Goal: Transaction & Acquisition: Book appointment/travel/reservation

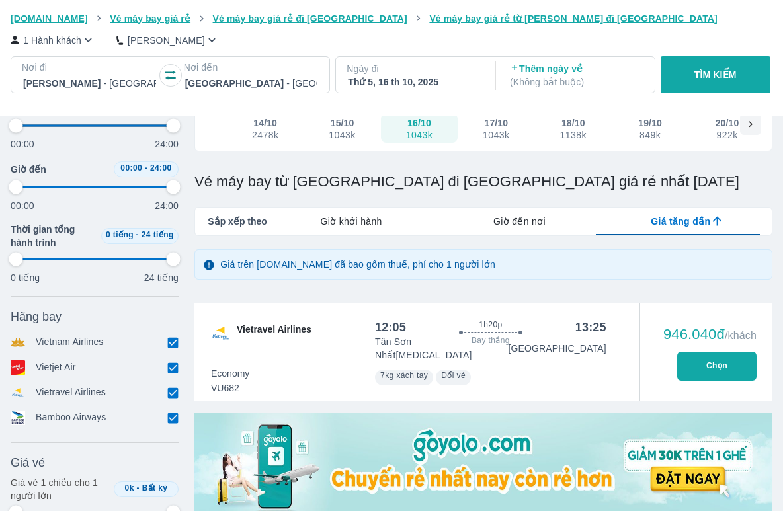
scroll to position [132, 0]
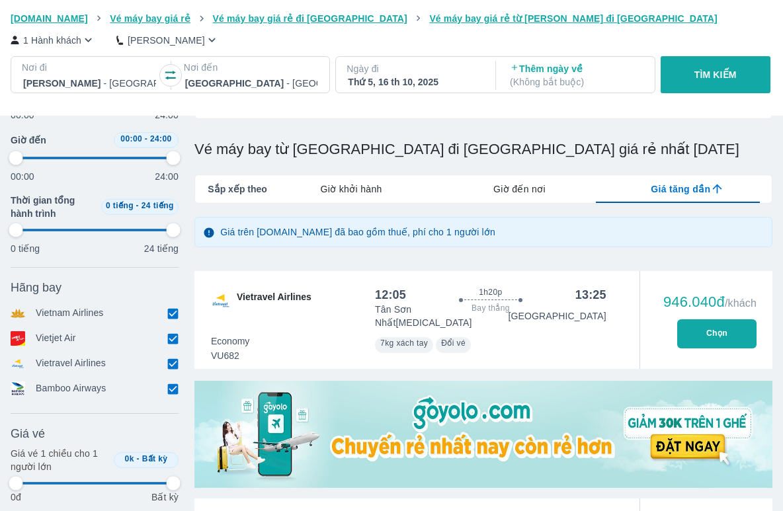
type input "97.9166666666667"
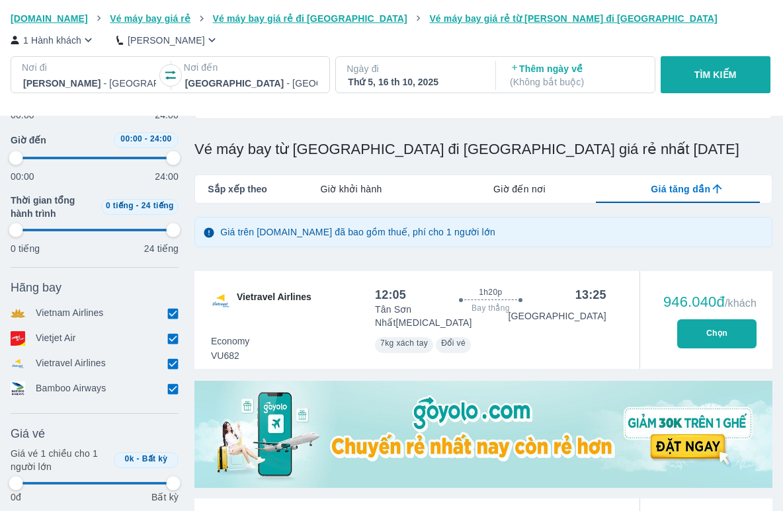
type input "97.9166666666667"
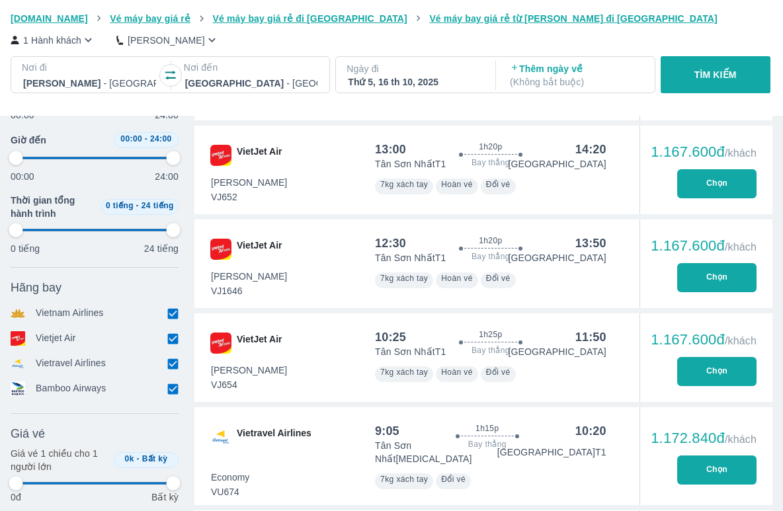
type input "97.9166666666667"
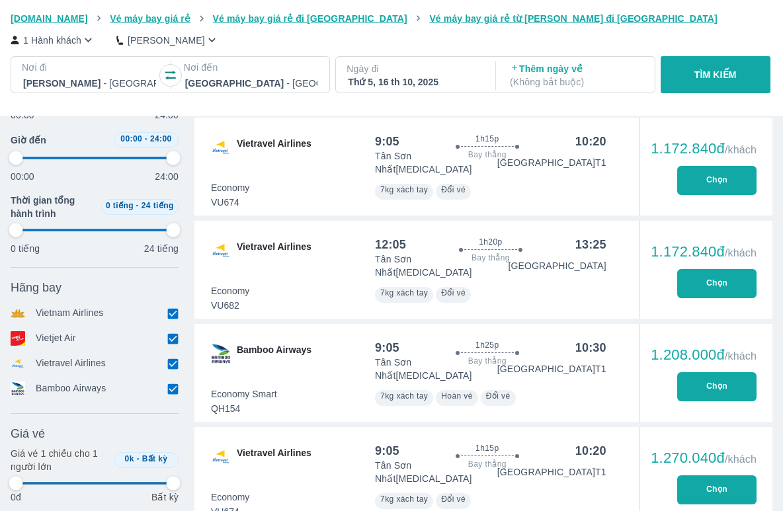
scroll to position [1719, 0]
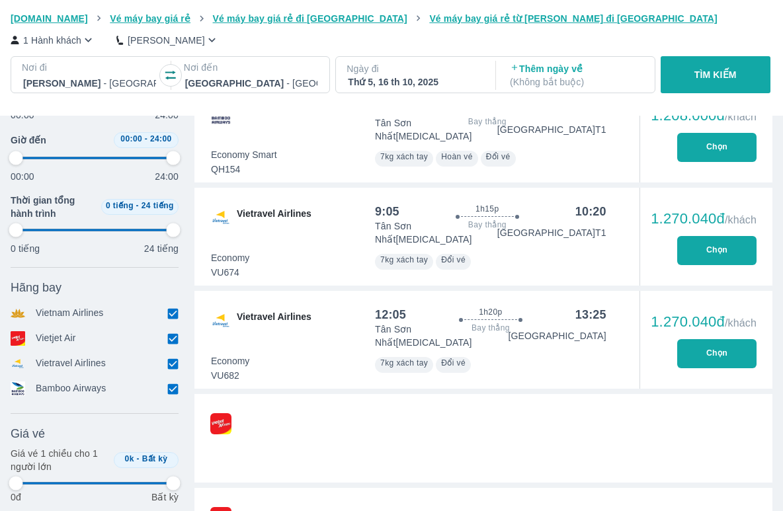
type input "97.9166666666667"
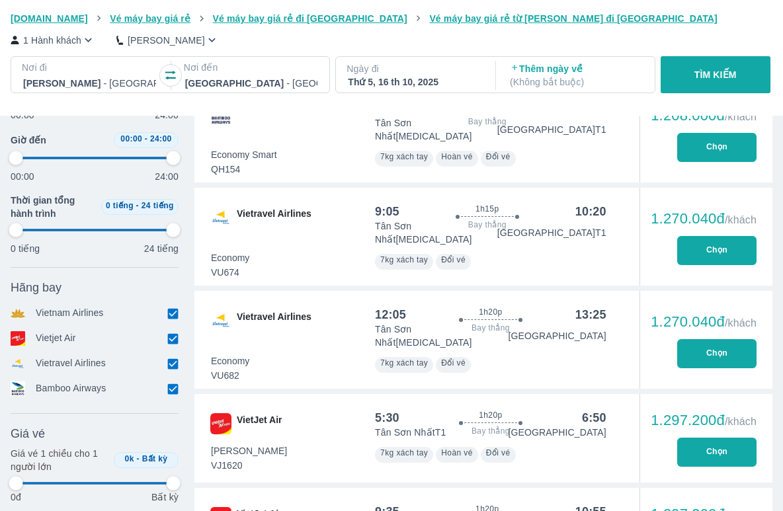
type input "97.9166666666667"
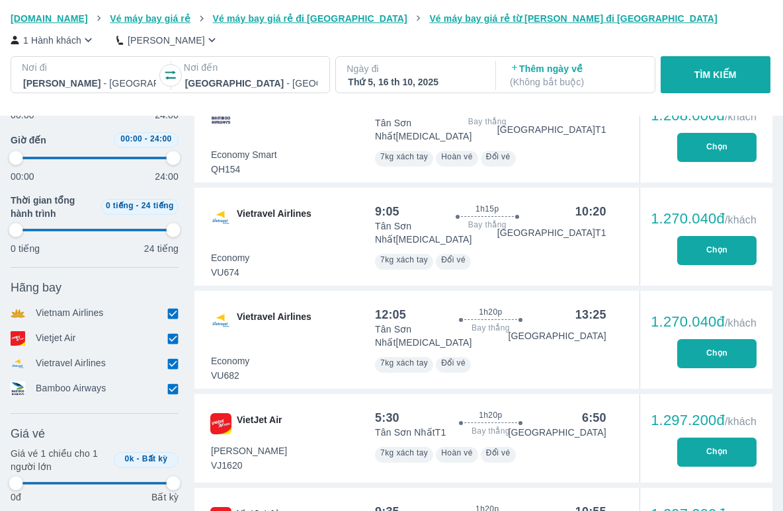
type input "97.9166666666667"
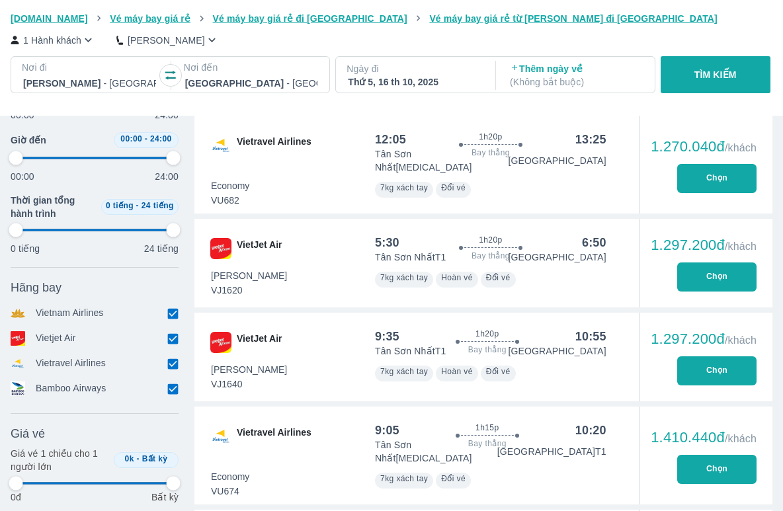
type input "97.9166666666667"
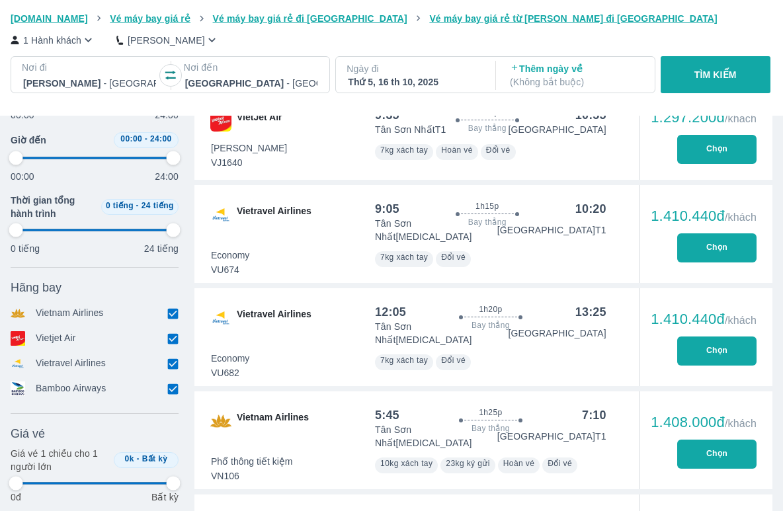
scroll to position [2381, 0]
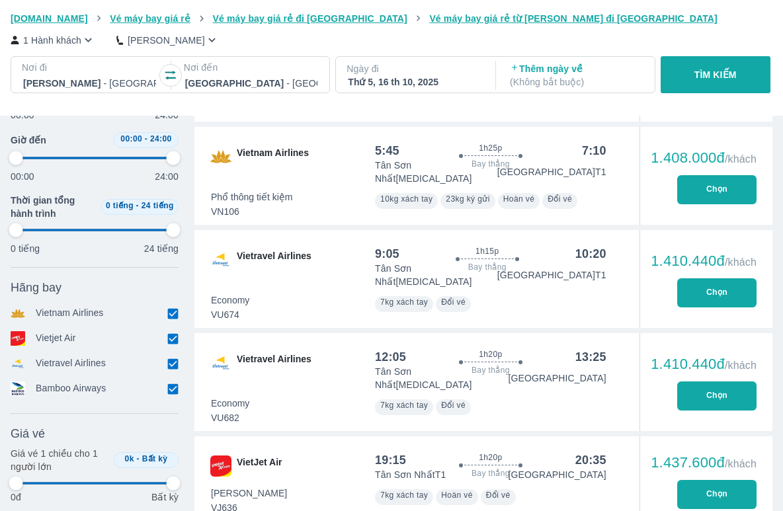
type input "97.9166666666667"
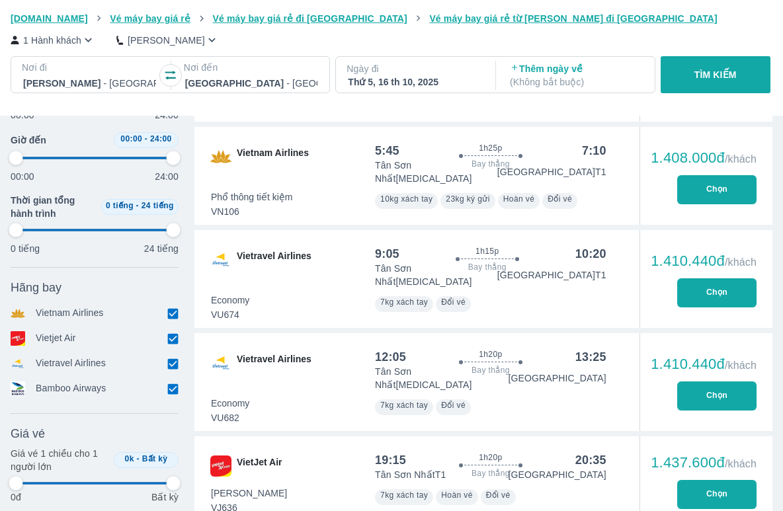
type input "97.9166666666667"
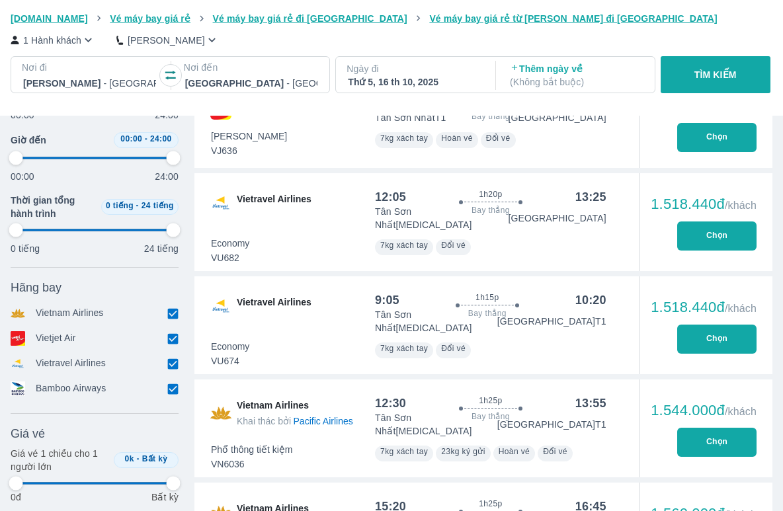
type input "97.9166666666667"
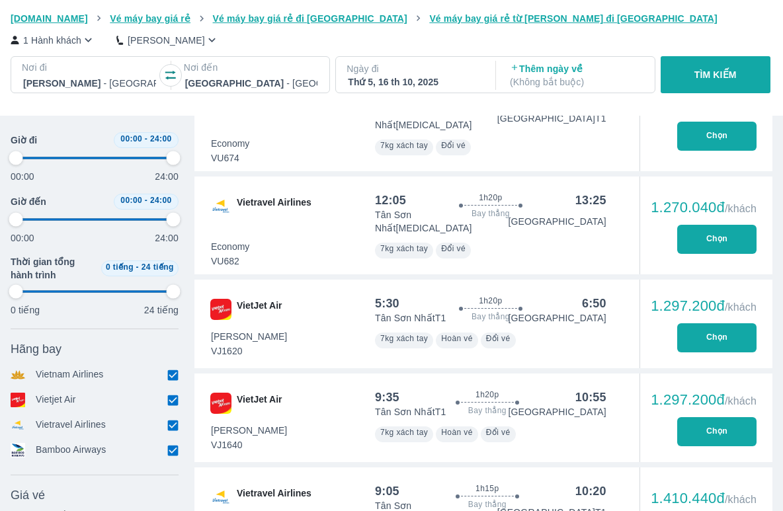
scroll to position [1719, 0]
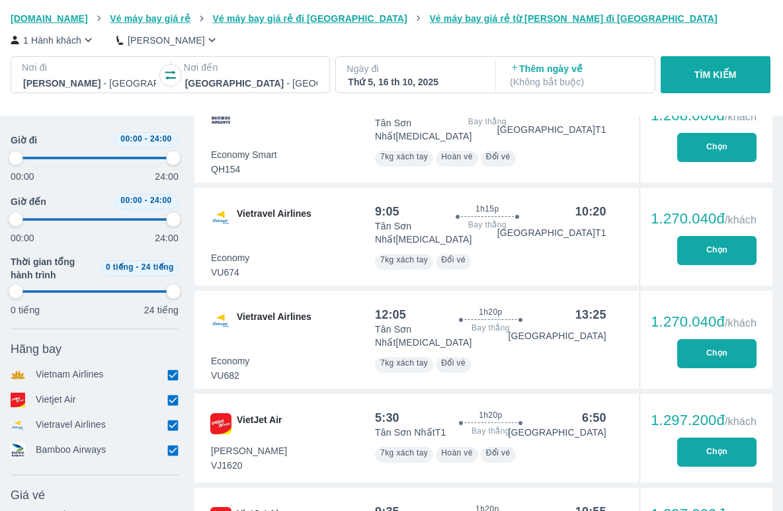
type input "97.9166666666667"
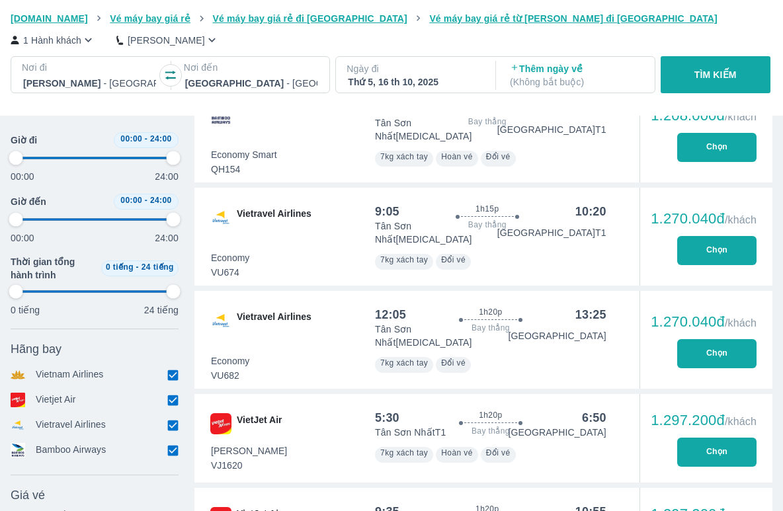
type input "97.9166666666667"
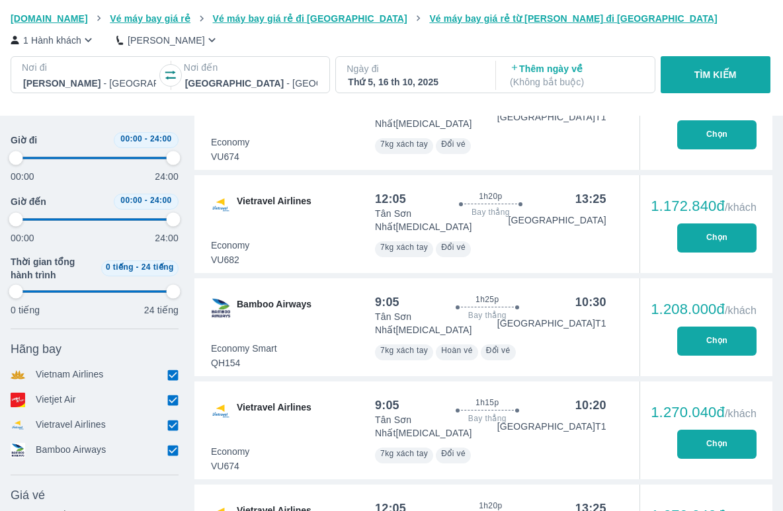
scroll to position [1455, 0]
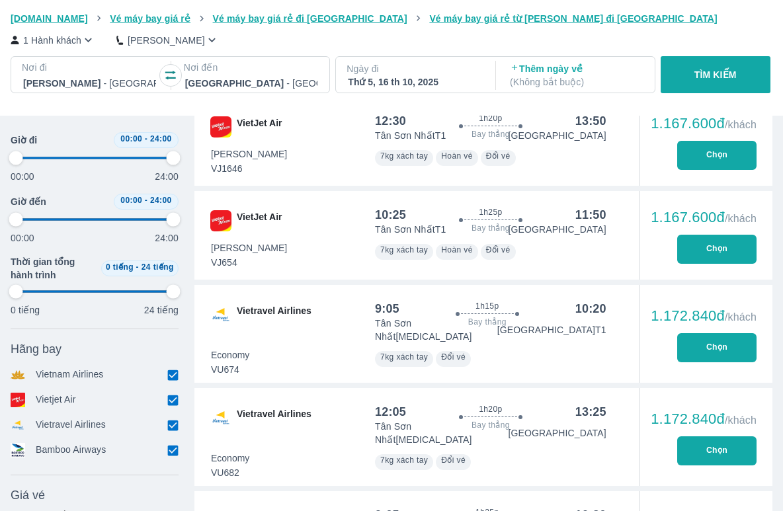
type input "97.9166666666667"
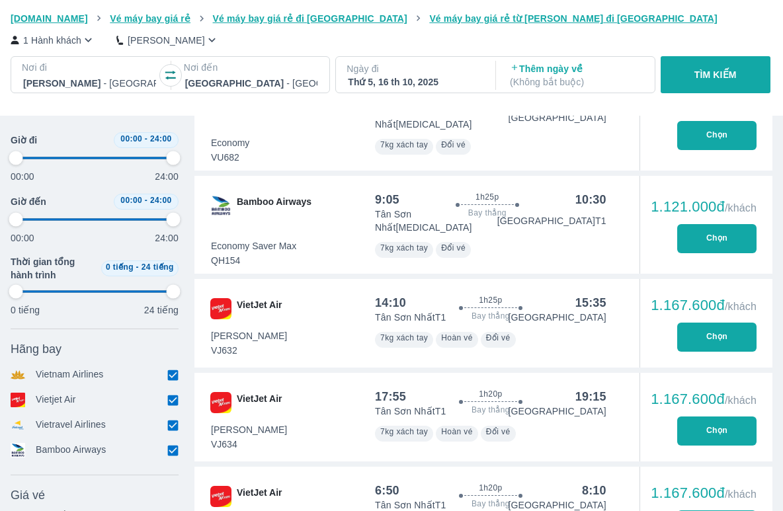
type input "97.9166666666667"
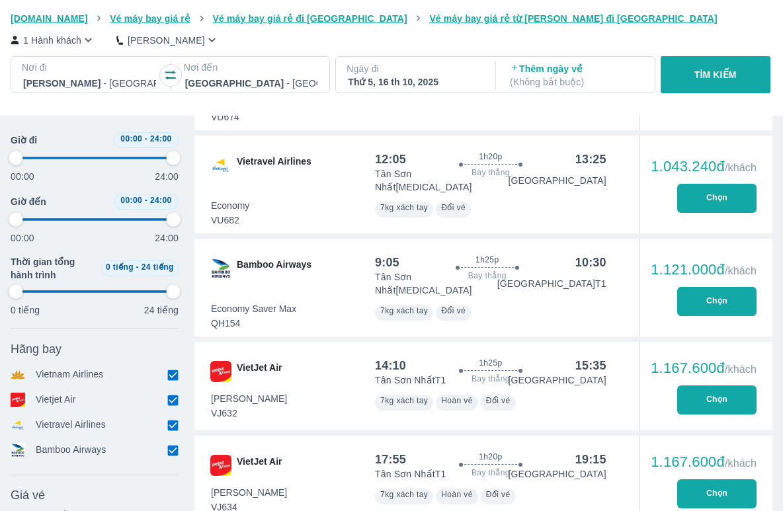
type input "97.9166666666667"
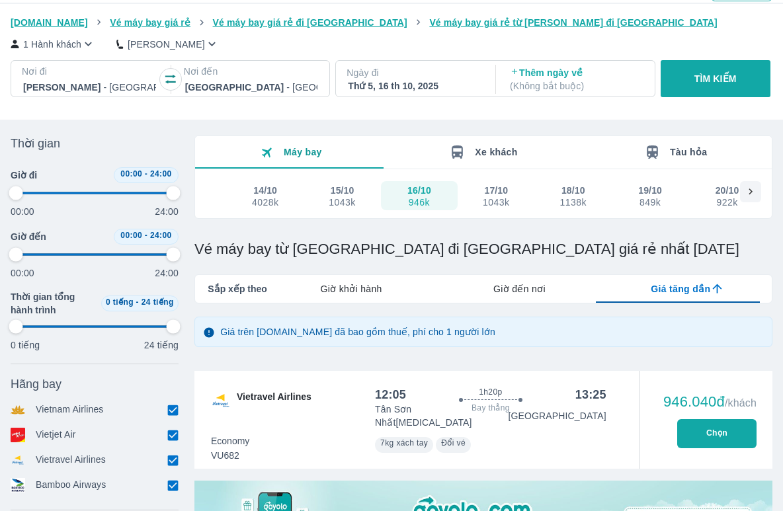
scroll to position [0, 0]
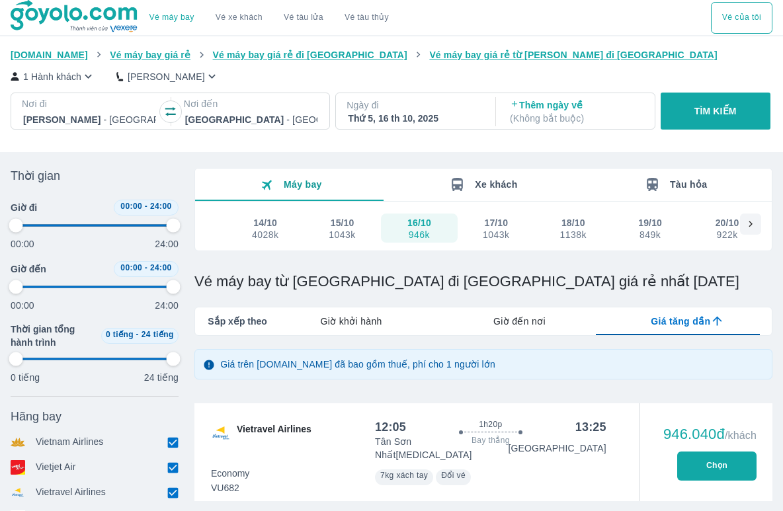
type input "97.9166666666667"
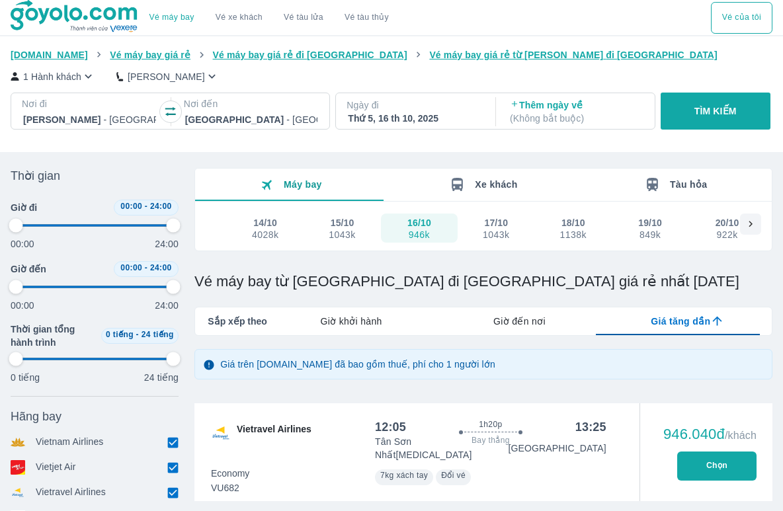
type input "97.9166666666667"
type input "33.3333333333333"
type input "97.9166666666667"
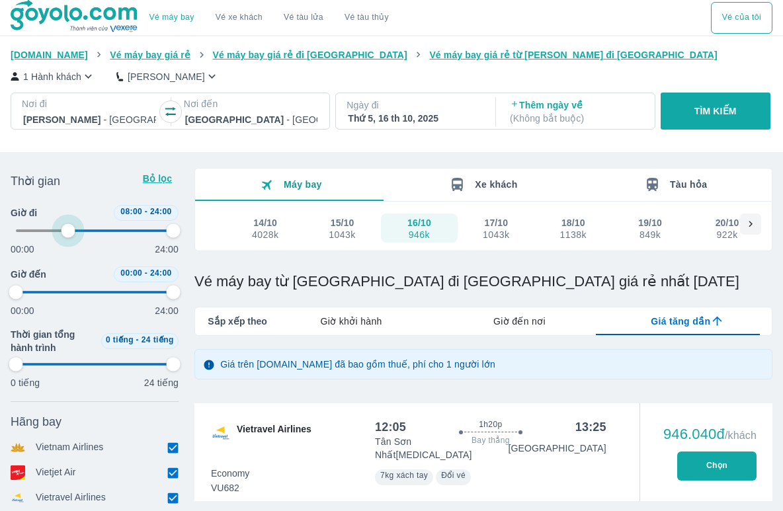
type input "33.3333333333333"
type input "97.9166666666667"
type input "35.4166666666667"
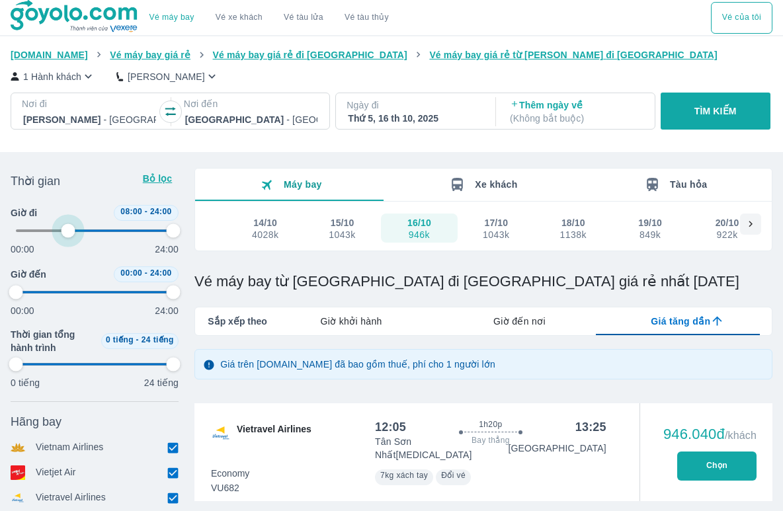
type input "97.9166666666667"
type input "33.3333333333333"
type input "97.9166666666667"
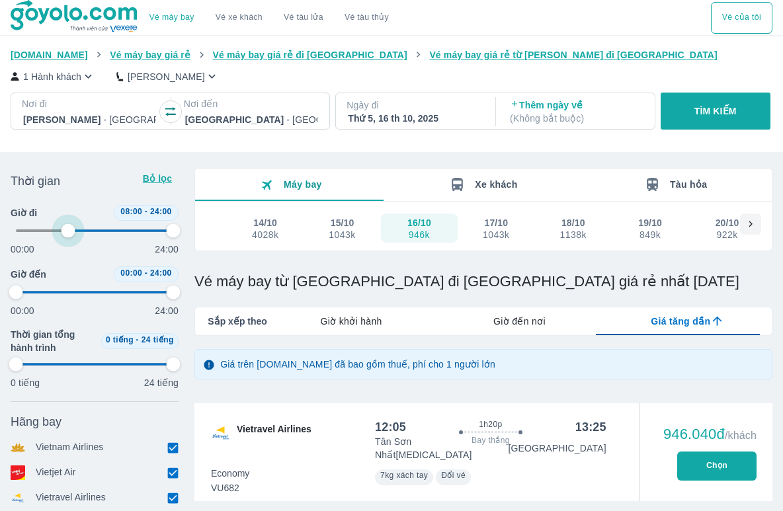
type input "97.9166666666667"
type input "35.4166666666667"
type input "97.9166666666667"
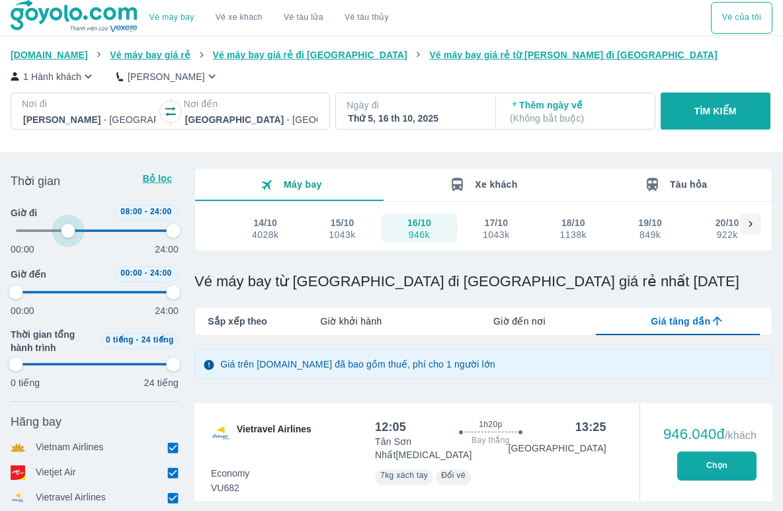
type input "97.9166666666667"
type input "35.4166666666667"
type input "97.9166666666667"
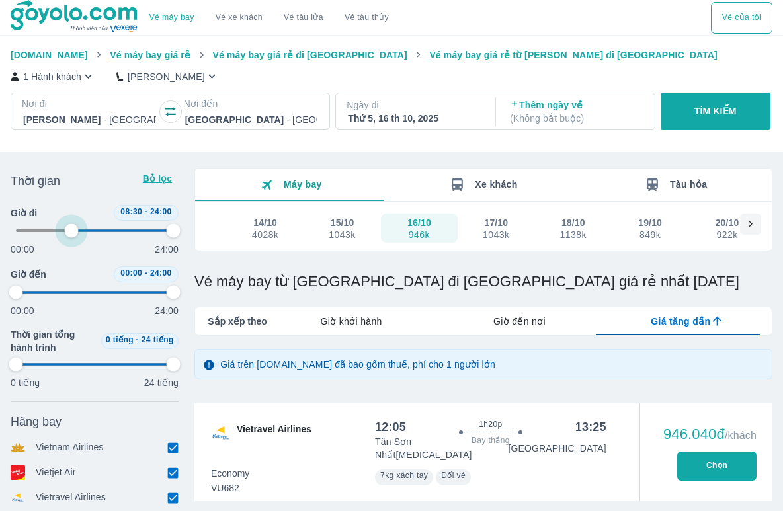
type input "35.4166666666667"
type input "97.9166666666667"
type input "37.5"
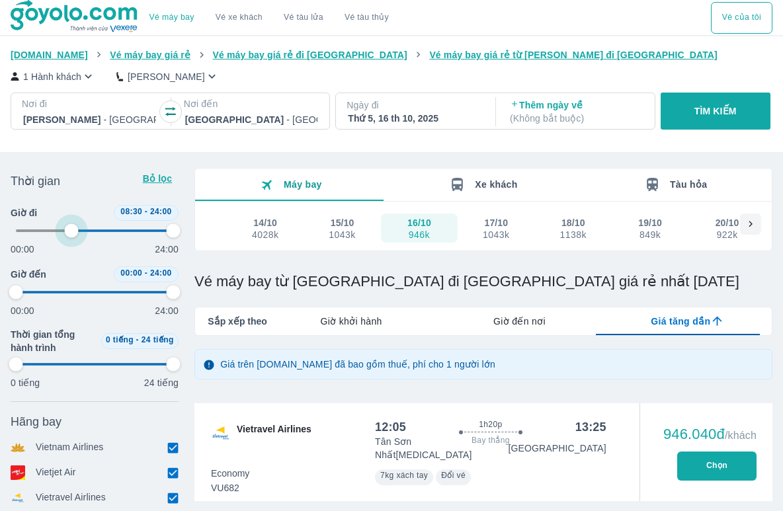
type input "97.9166666666667"
type input "41.6666666666667"
type input "97.9166666666667"
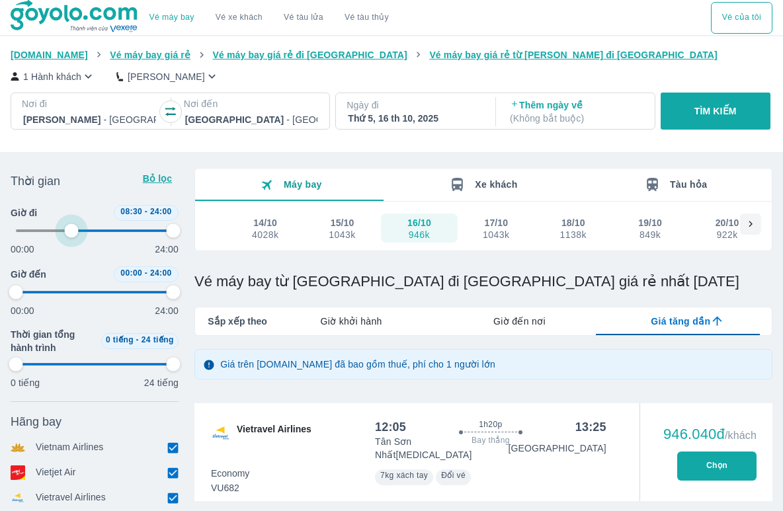
type input "97.9166666666667"
type input "47.9166666666667"
type input "97.9166666666667"
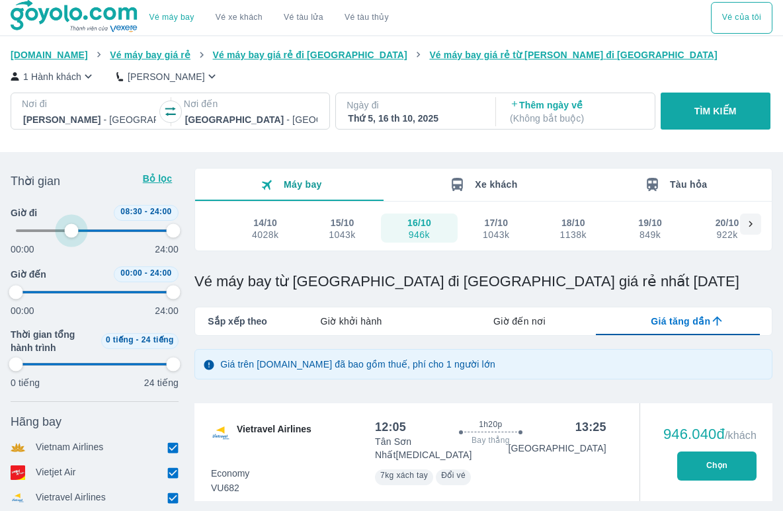
type input "97.9166666666667"
type input "56.25"
type input "97.9166666666667"
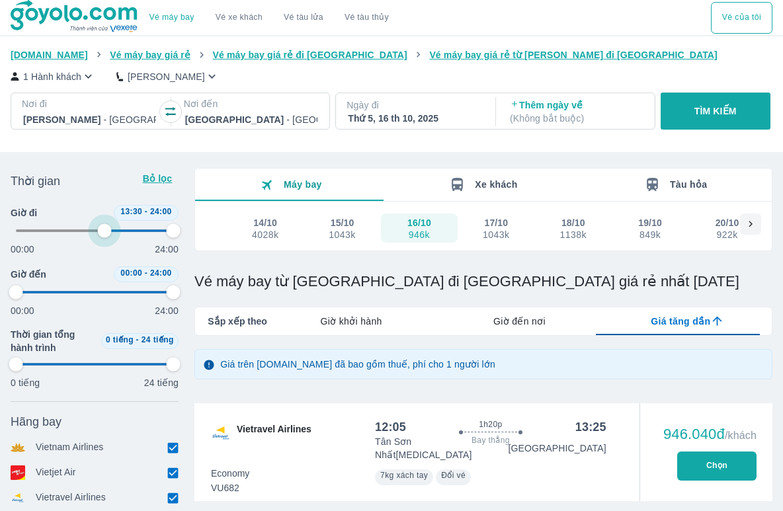
type input "60.4166666666667"
type input "97.9166666666667"
type input "60.4166666666667"
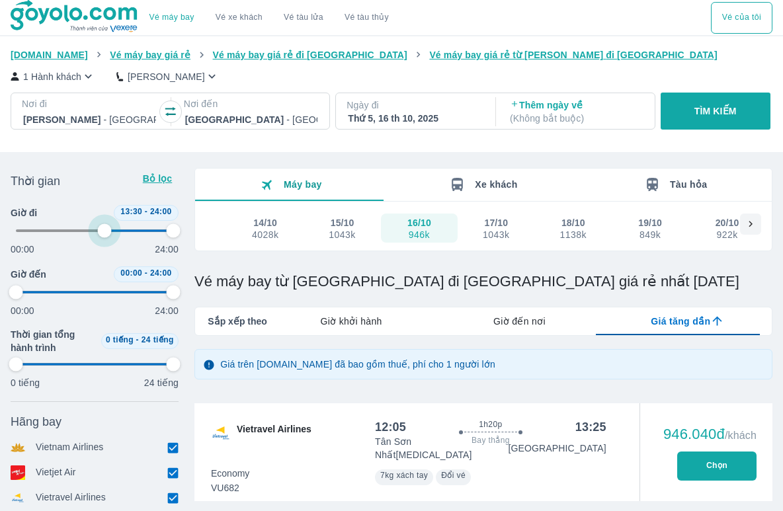
type input "97.9166666666667"
type input "60.4166666666667"
type input "97.9166666666667"
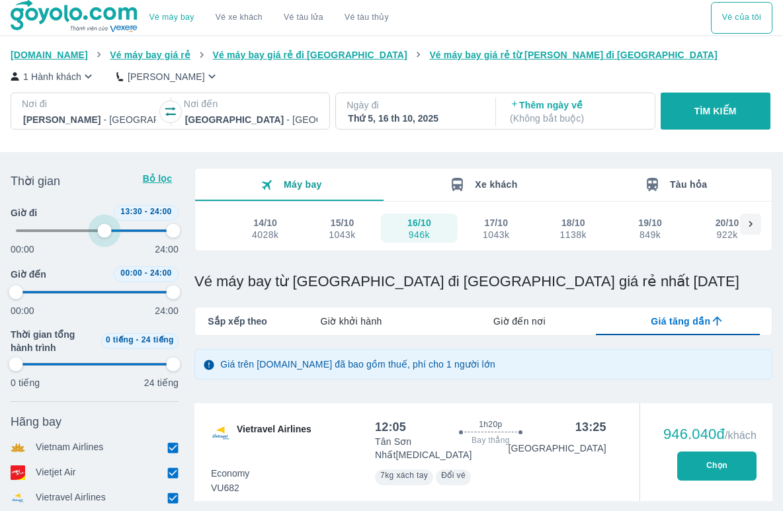
type input "97.9166666666667"
type input "60.4166666666667"
type input "97.9166666666667"
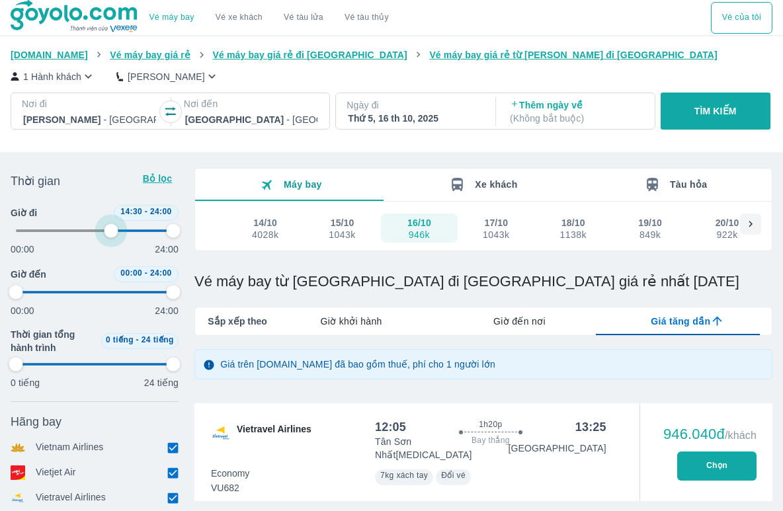
type input "97.9166666666667"
type input "62.5"
type input "97.9166666666667"
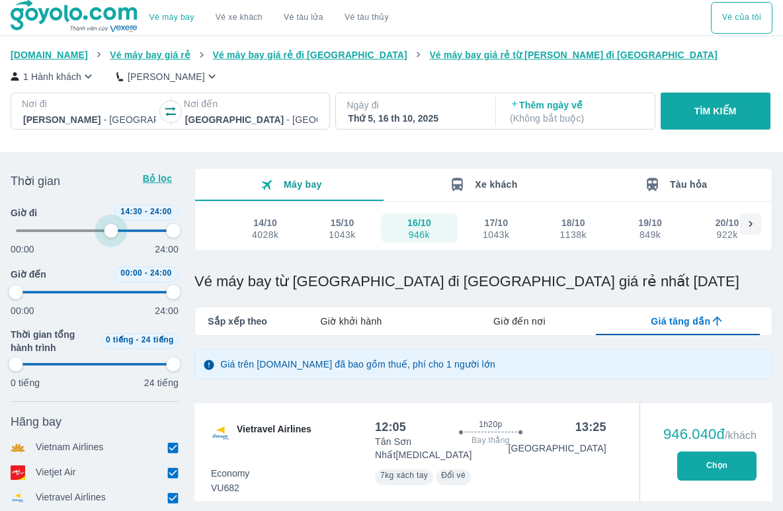
type input "64.5833333333333"
type input "97.9166666666667"
type input "68.75"
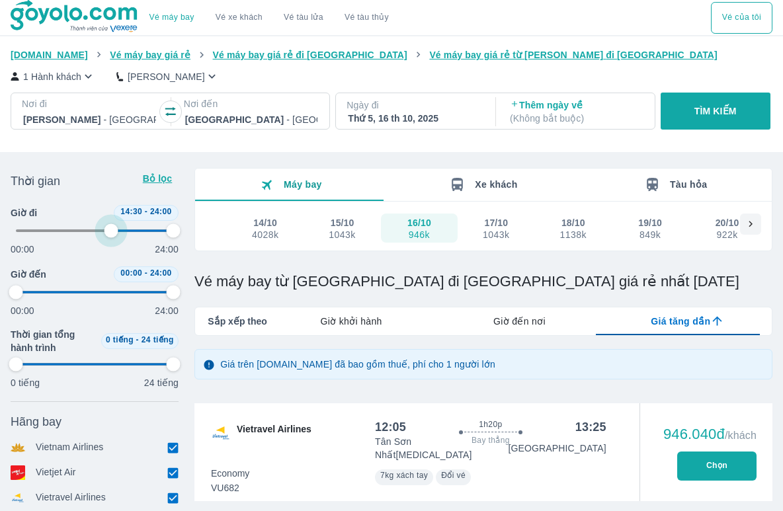
type input "97.9166666666667"
type input "70.8333333333333"
type input "97.9166666666667"
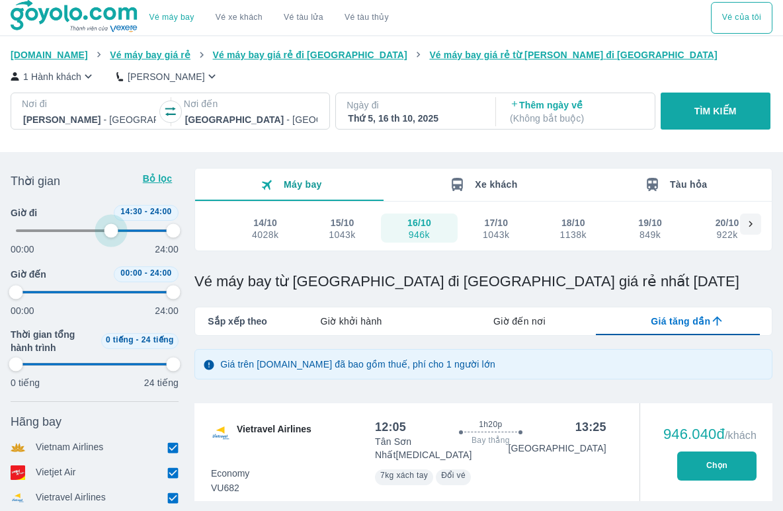
type input "97.9166666666667"
type input "72.9166666666667"
type input "97.9166666666667"
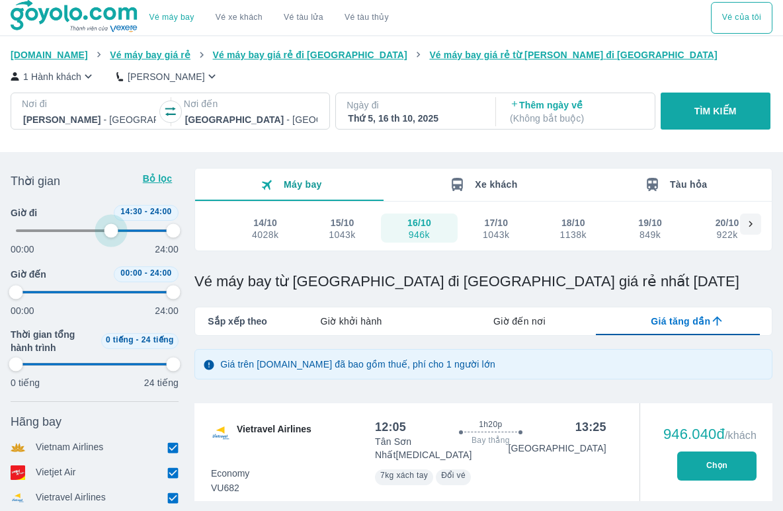
type input "97.9166666666667"
type input "72.9166666666667"
type input "97.9166666666667"
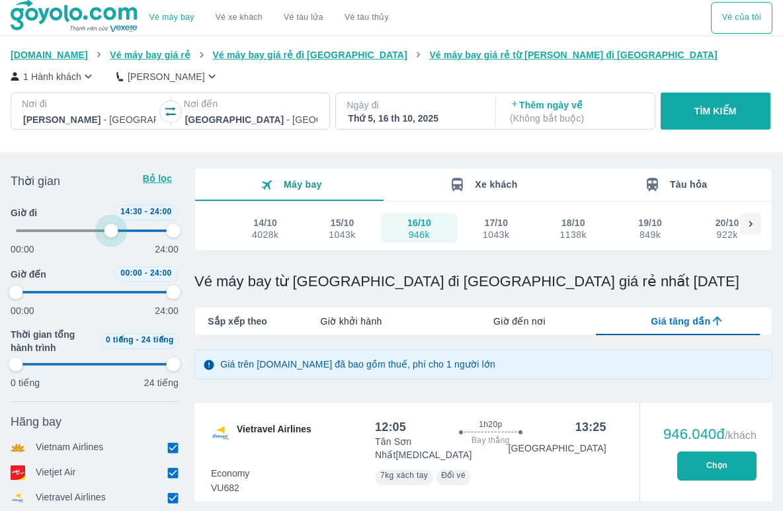
type input "72.9166666666667"
type input "97.9166666666667"
type input "72.9166666666667"
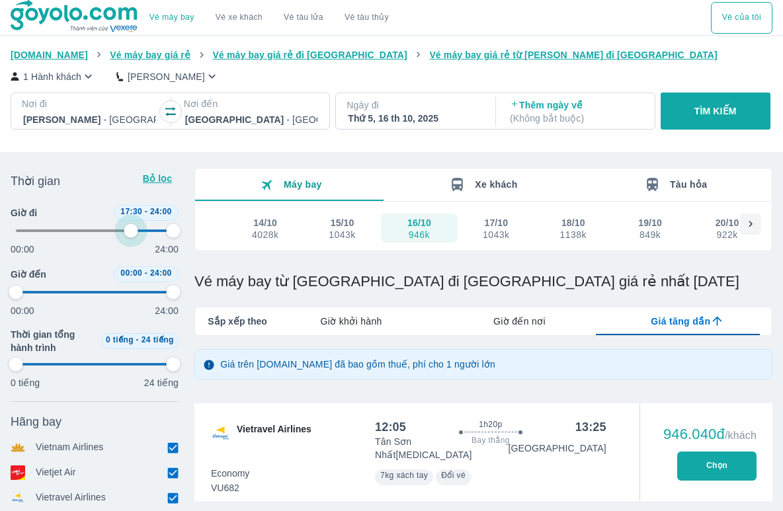
type input "97.9166666666667"
type input "72.9166666666667"
type input "97.9166666666667"
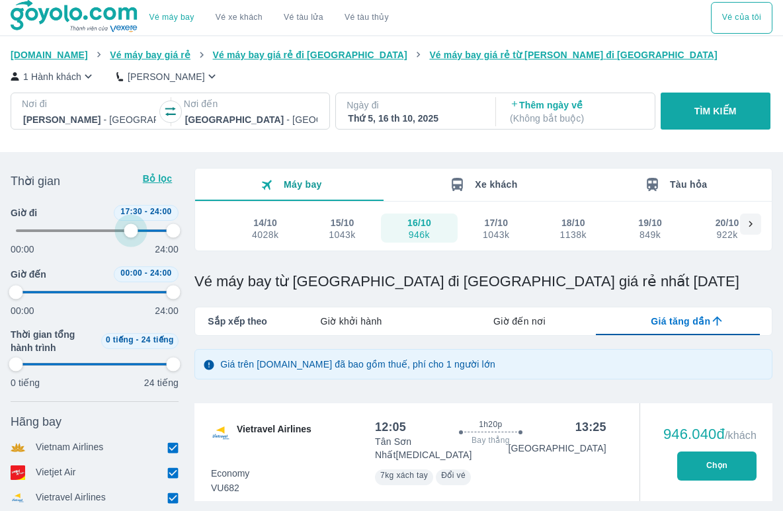
type input "97.9166666666667"
type input "66.6666666666667"
type input "97.9166666666667"
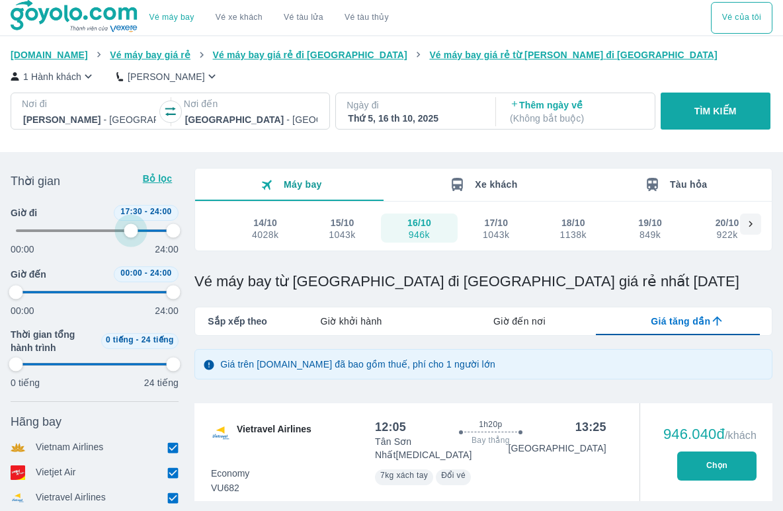
type input "97.9166666666667"
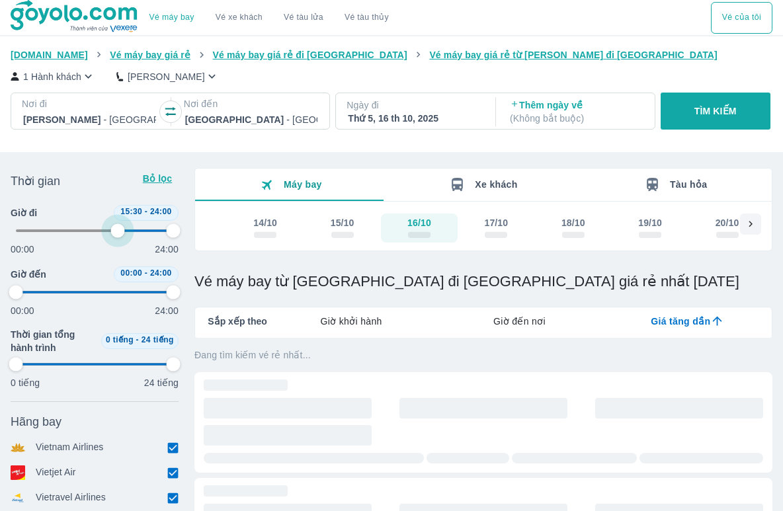
type input "62.5"
type input "97.9166666666667"
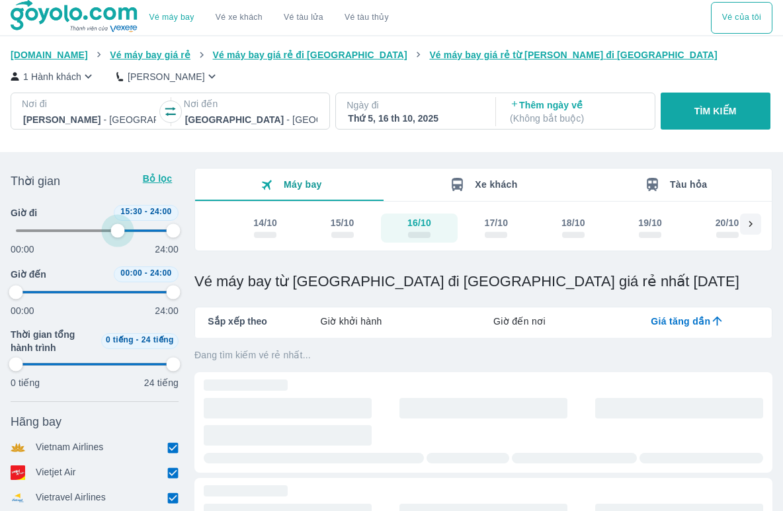
type input "97.9166666666667"
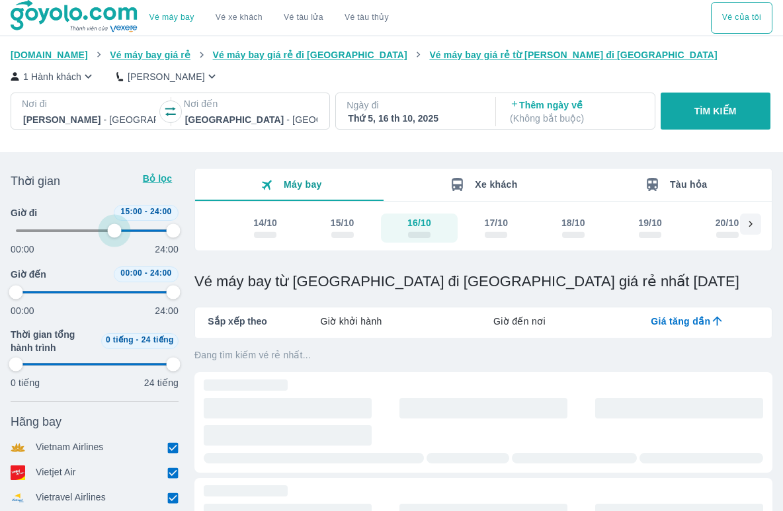
type input "97.9166666666667"
type input "72.9166666666667"
type input "97.9166666666667"
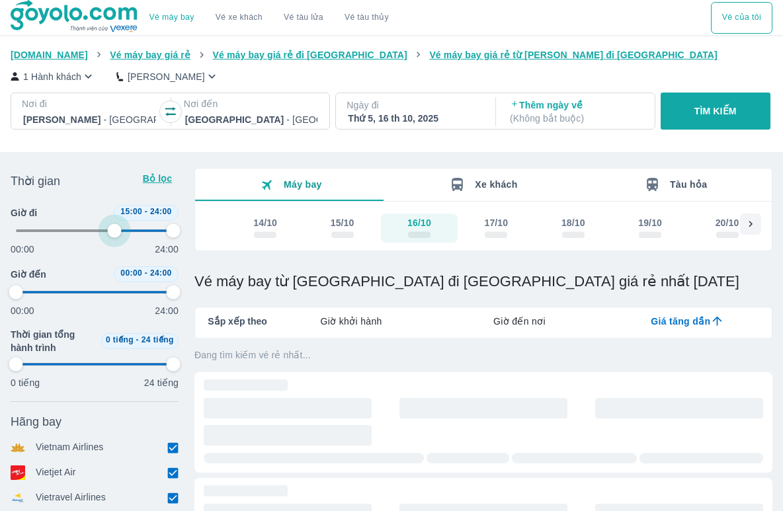
type input "97.9166666666667"
type input "72.9166666666667"
type input "97.9166666666667"
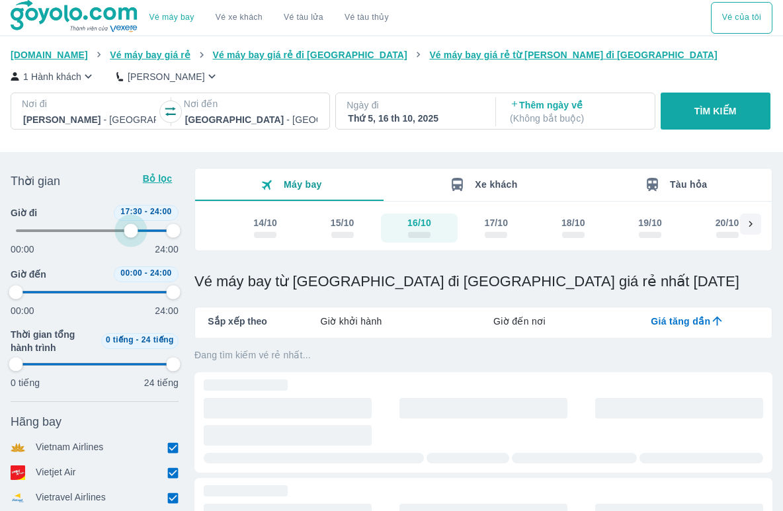
type input "97.9166666666667"
type input "72.9166666666667"
type input "97.9166666666667"
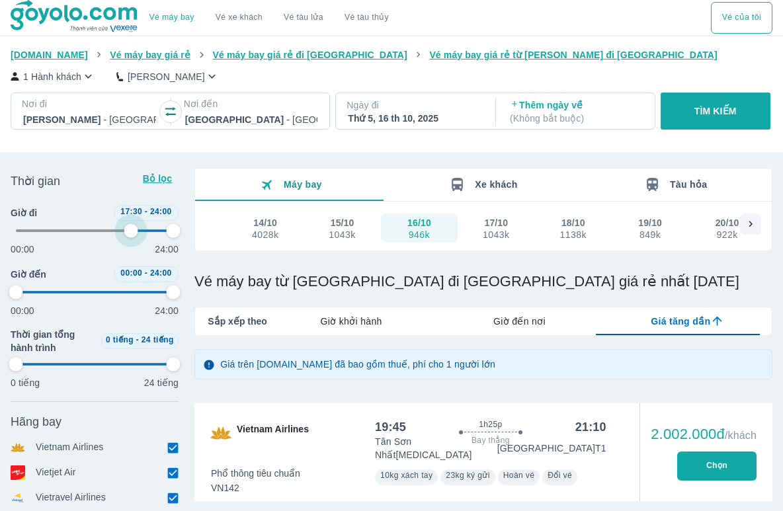
drag, startPoint x: 16, startPoint y: 224, endPoint x: 120, endPoint y: 234, distance: 105.0
click at [120, 234] on span at bounding box center [95, 231] width 158 height 20
type input "72.9166666666667"
type input "97.9166666666667"
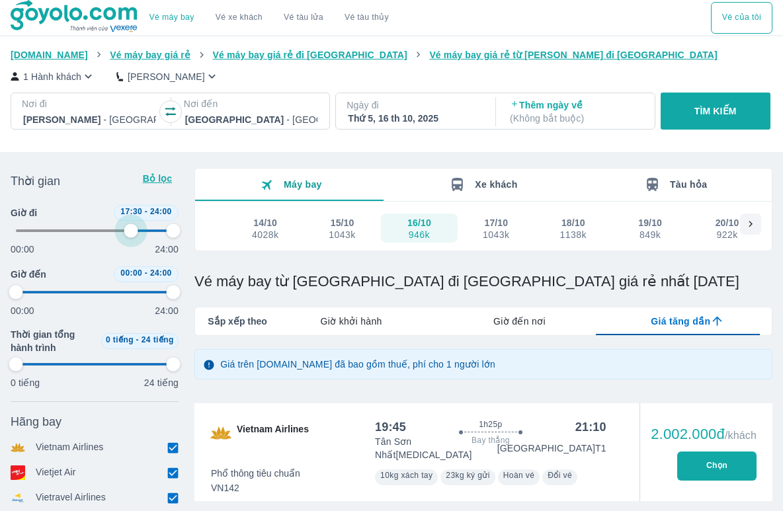
type input "97.9166666666667"
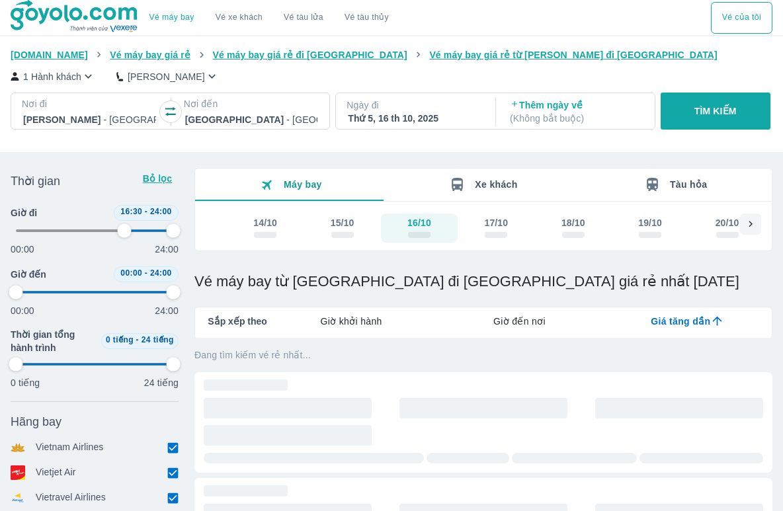
type input "66.6666666666667"
type input "97.9166666666667"
type input "62.5"
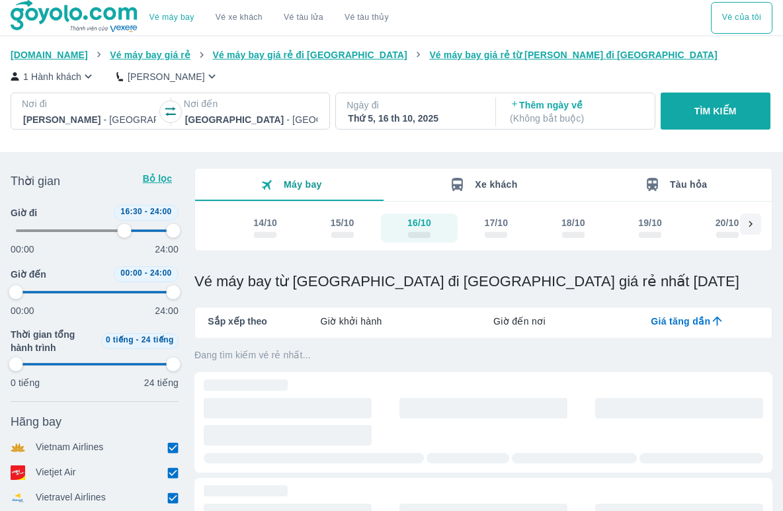
type input "97.9166666666667"
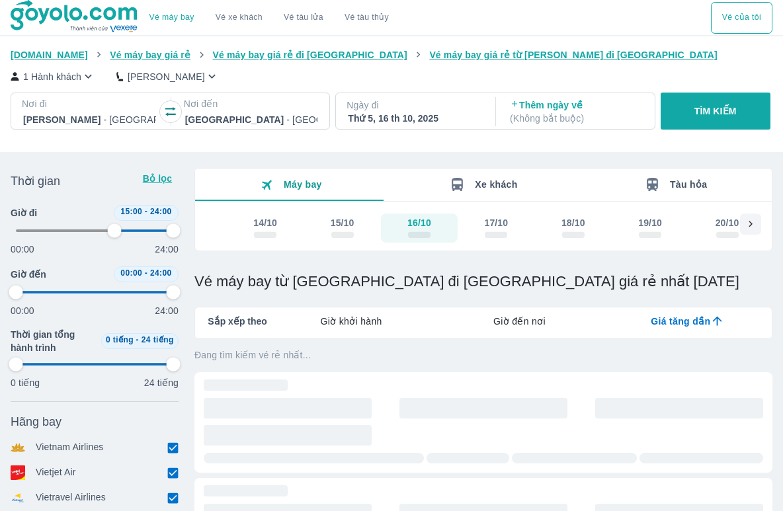
type input "97.9166666666667"
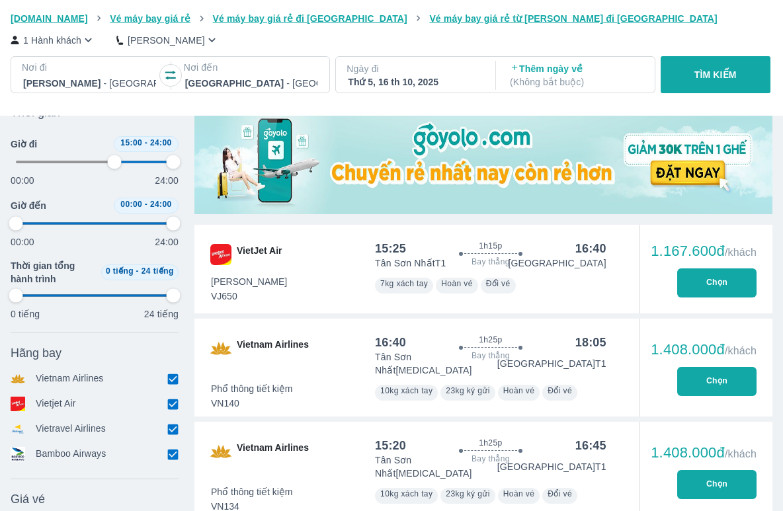
scroll to position [529, 0]
